Goal: Obtain resource: Download file/media

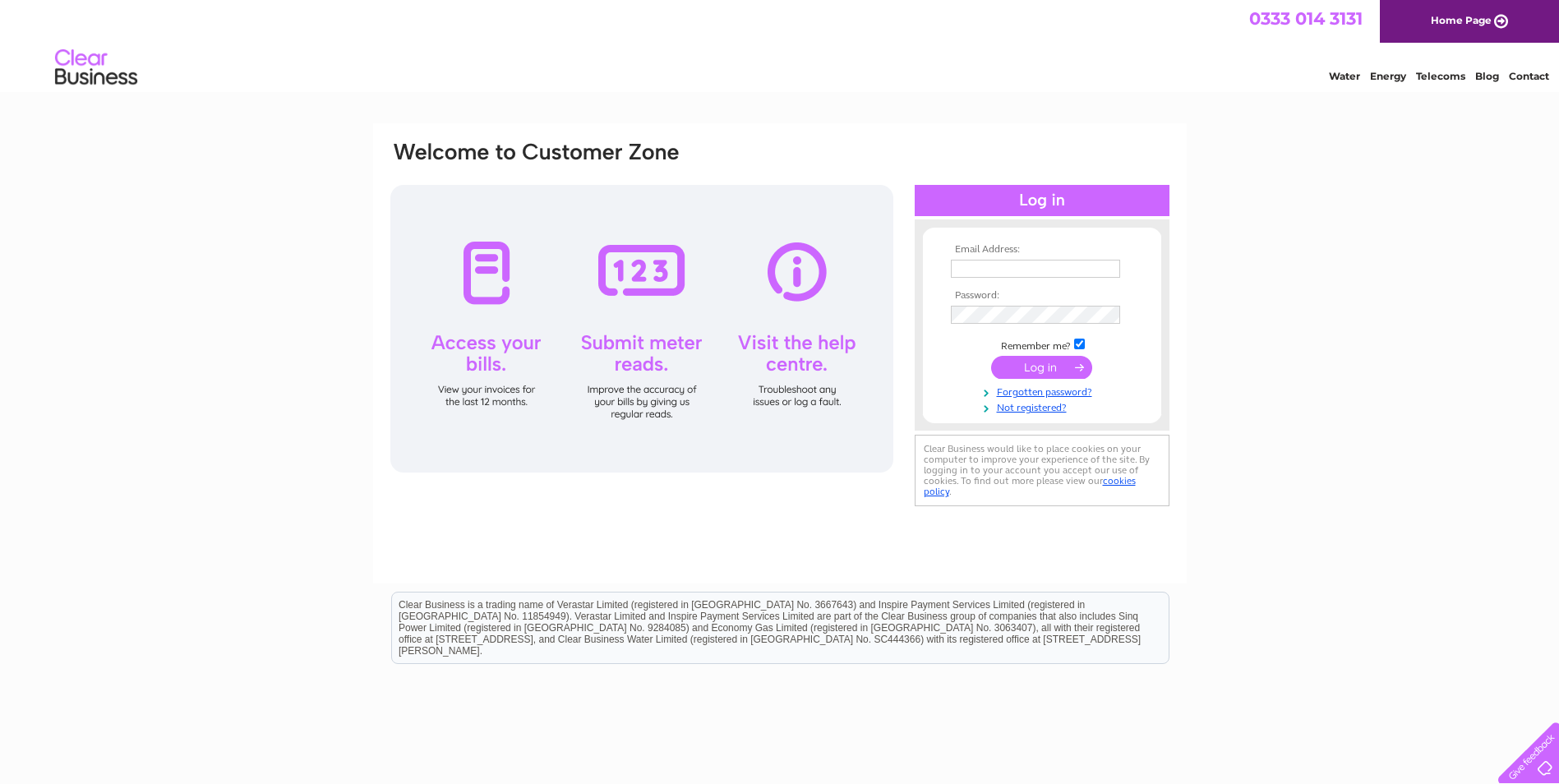
type input "stephen.morrice@electric-center.co.uk"
click at [1011, 365] on input "submit" at bounding box center [1042, 368] width 101 height 23
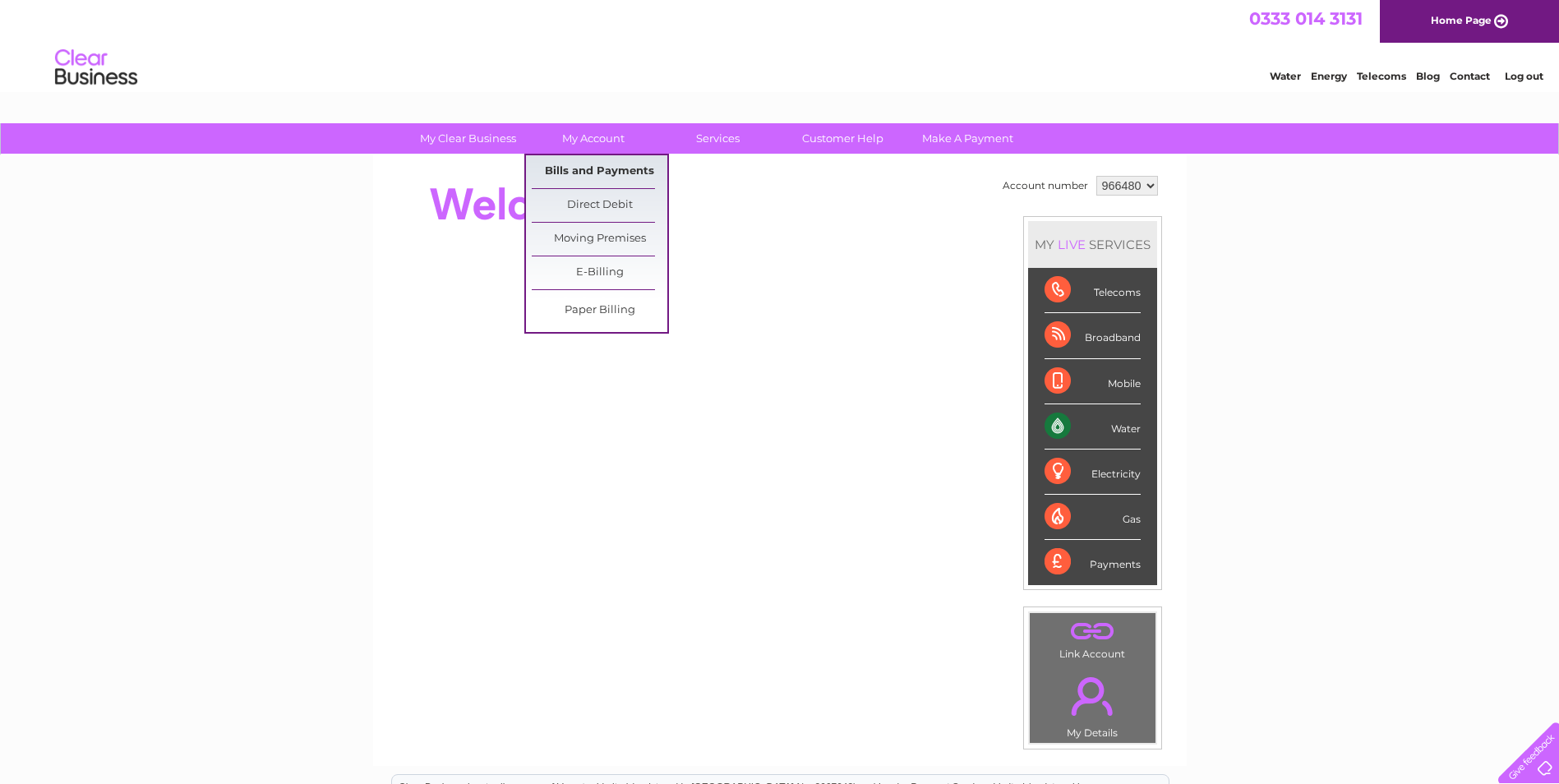
click at [581, 160] on link "Bills and Payments" at bounding box center [599, 171] width 135 height 33
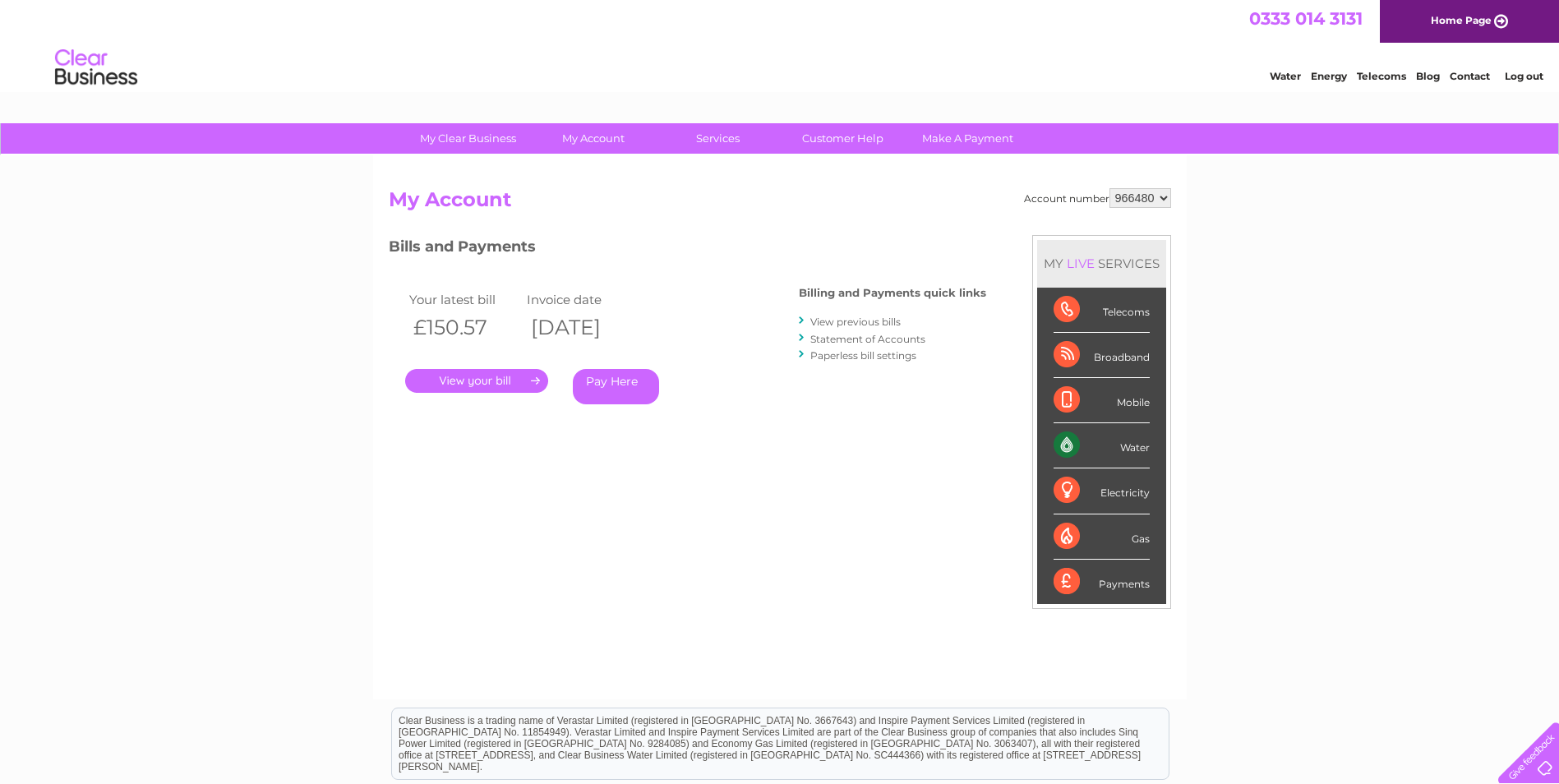
click at [467, 383] on link "." at bounding box center [476, 381] width 143 height 24
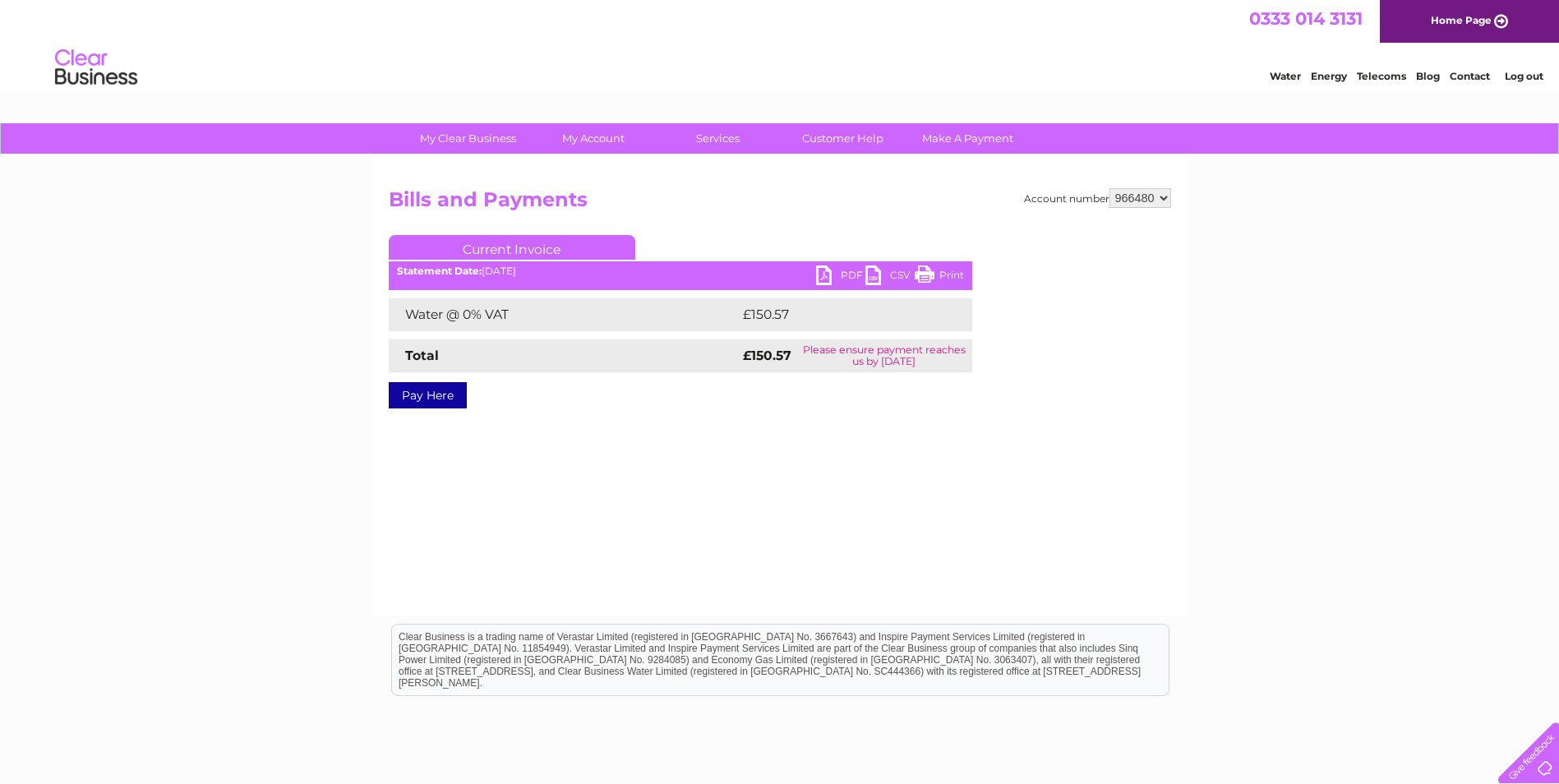
click at [834, 271] on link "PDF" at bounding box center [840, 277] width 49 height 24
